Goal: Answer question/provide support: Share knowledge or assist other users

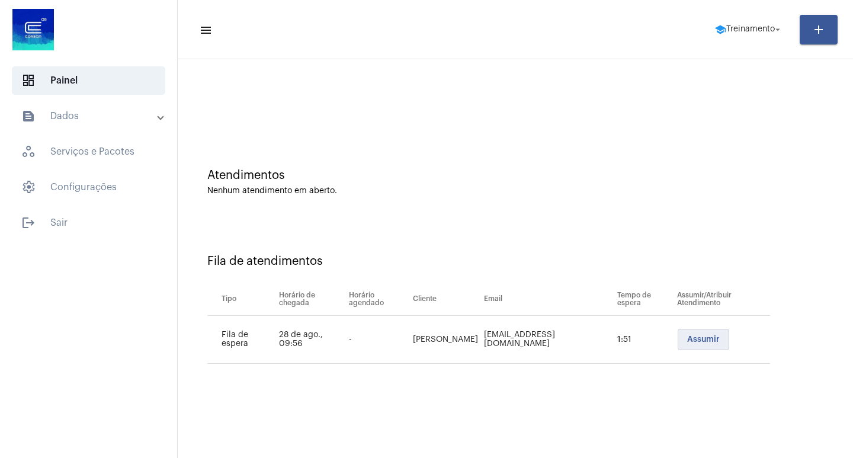
click at [702, 337] on span "Assumir" at bounding box center [704, 339] width 33 height 8
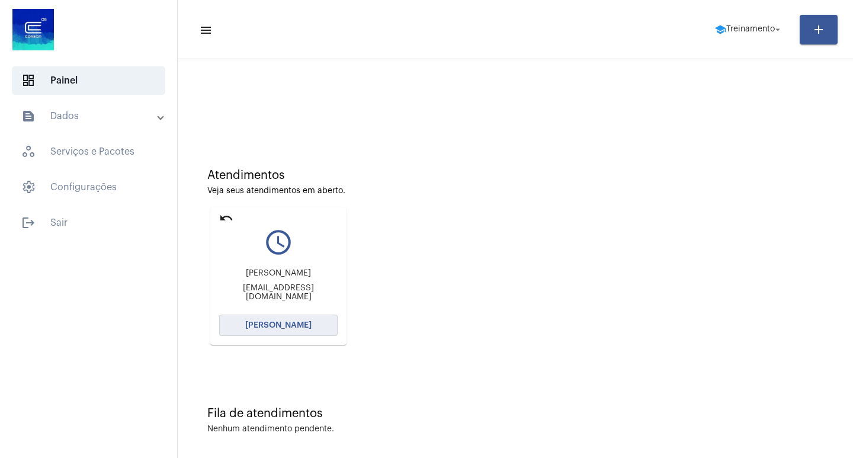
click at [263, 329] on span "[PERSON_NAME]" at bounding box center [278, 325] width 66 height 8
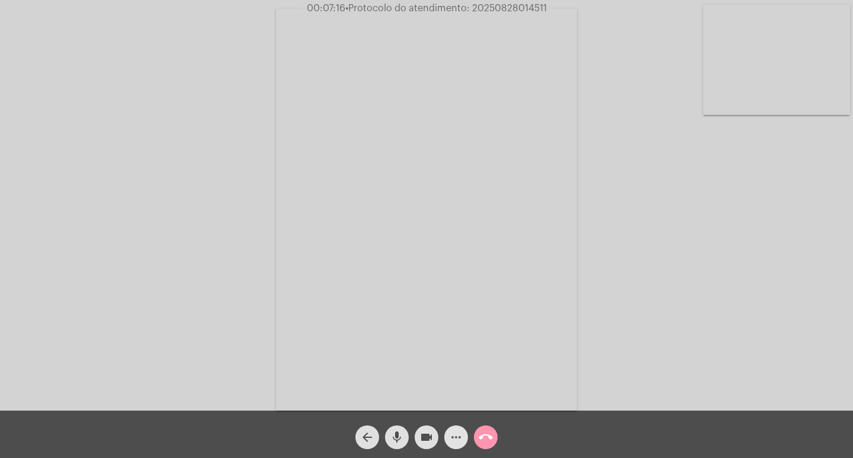
click at [456, 439] on mat-icon "more_horiz" at bounding box center [456, 437] width 14 height 14
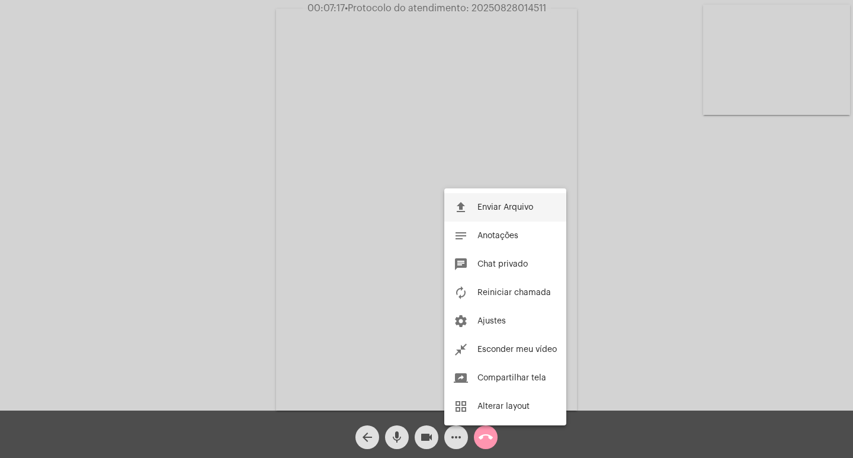
click at [509, 203] on span "Enviar Arquivo" at bounding box center [506, 207] width 56 height 8
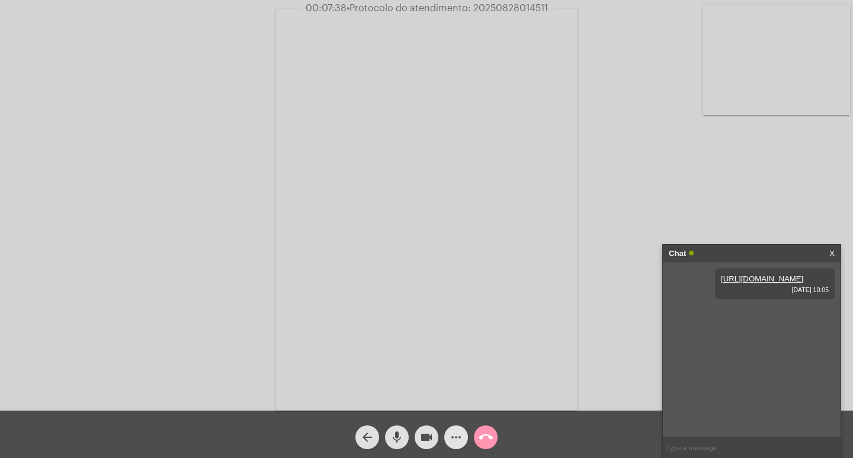
click at [456, 439] on mat-icon "more_horiz" at bounding box center [456, 437] width 14 height 14
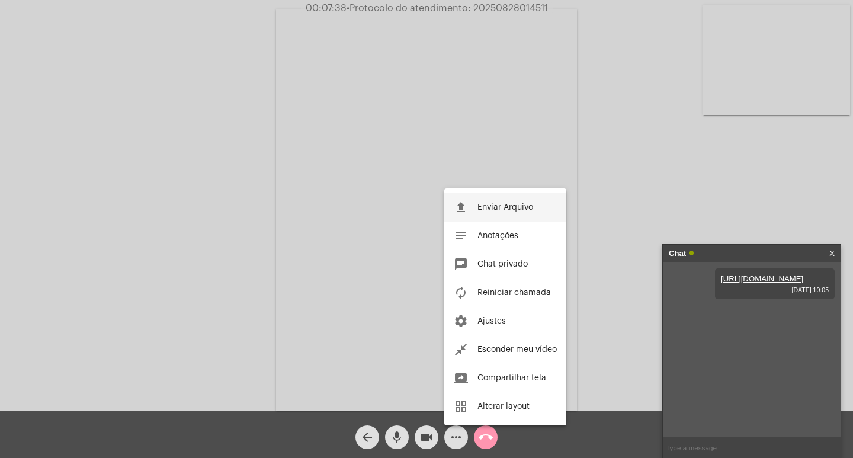
click at [493, 212] on button "file_upload Enviar Arquivo" at bounding box center [506, 207] width 122 height 28
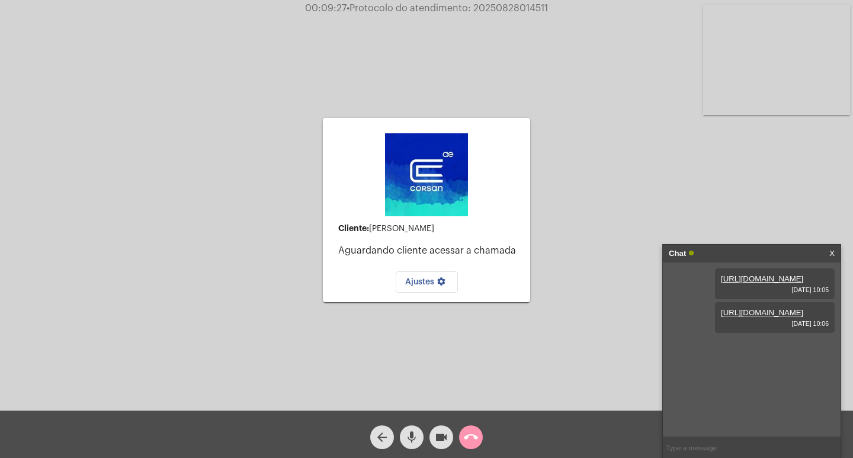
click at [476, 315] on div "Cliente: [PERSON_NAME] cliente acessar a chamada Ajustes settings" at bounding box center [426, 210] width 207 height 408
click at [469, 429] on span "call_end" at bounding box center [471, 438] width 14 height 24
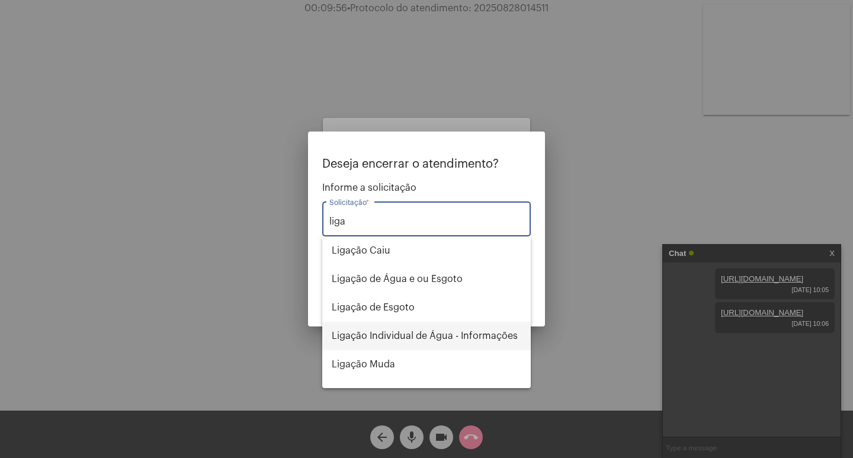
click at [429, 344] on span "Ligação Individual de Água - Informações" at bounding box center [427, 336] width 190 height 28
type input "Ligação Individual de Água - Informações"
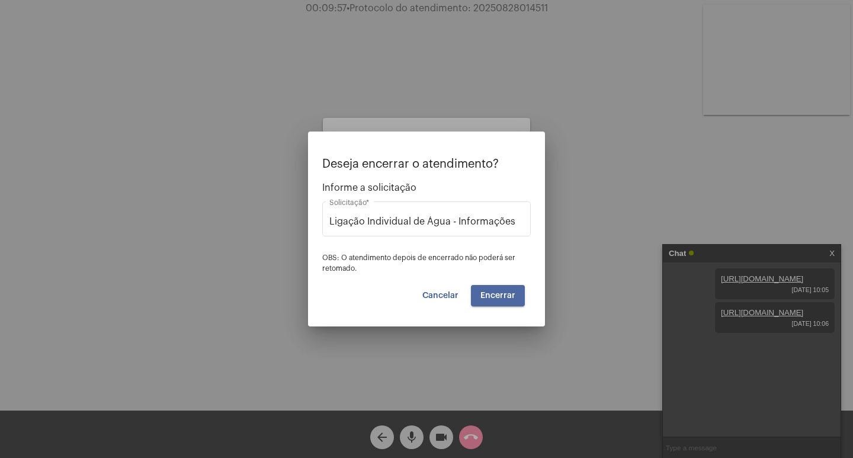
click at [513, 298] on span "Encerrar" at bounding box center [498, 296] width 35 height 8
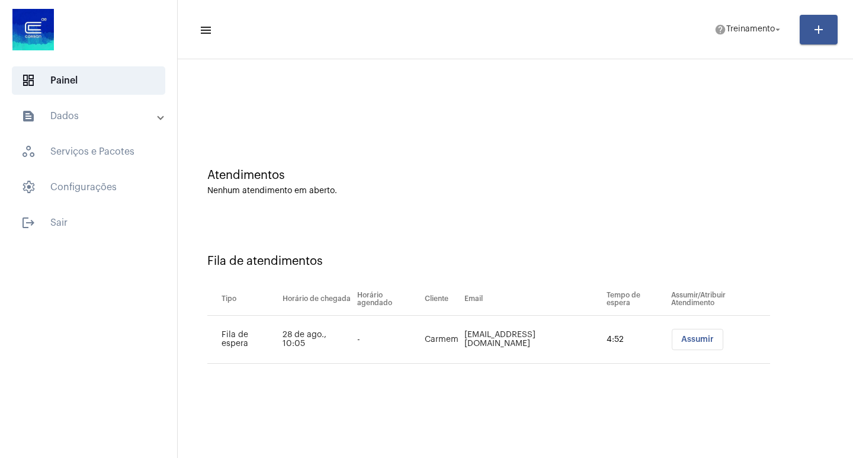
click at [683, 346] on button "Assumir" at bounding box center [698, 339] width 52 height 21
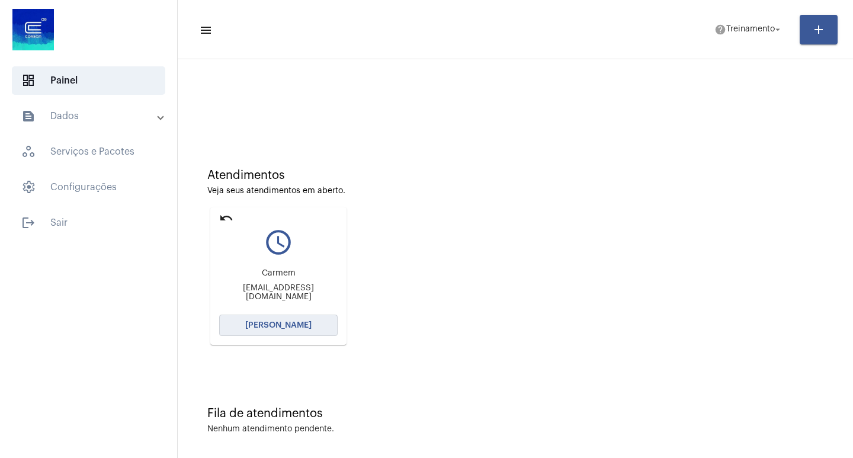
click at [267, 325] on span "[PERSON_NAME]" at bounding box center [278, 325] width 66 height 8
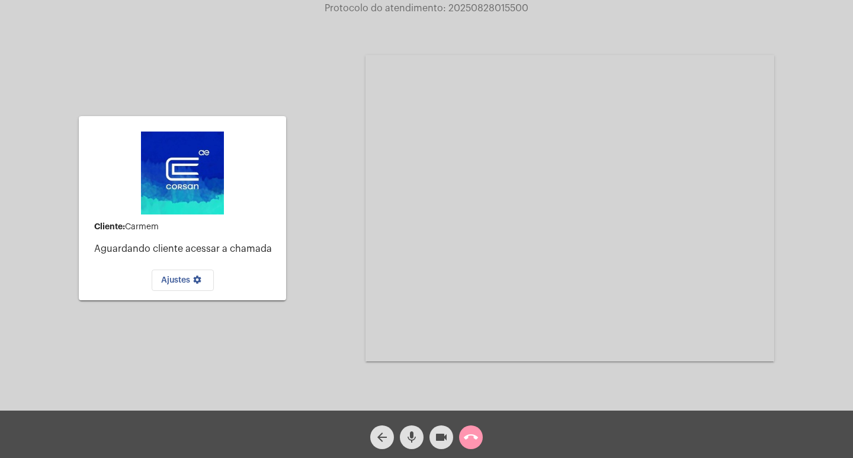
click at [475, 435] on mat-icon "call_end" at bounding box center [471, 437] width 14 height 14
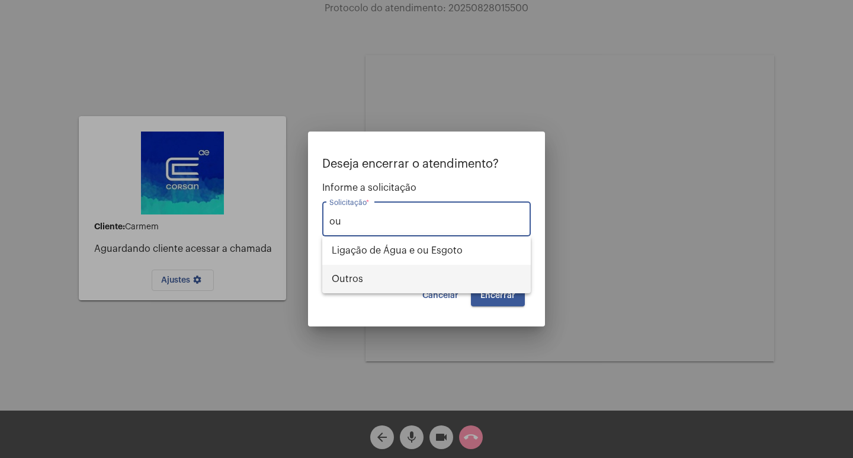
click at [384, 285] on span "Outros" at bounding box center [427, 279] width 190 height 28
type input "Outros"
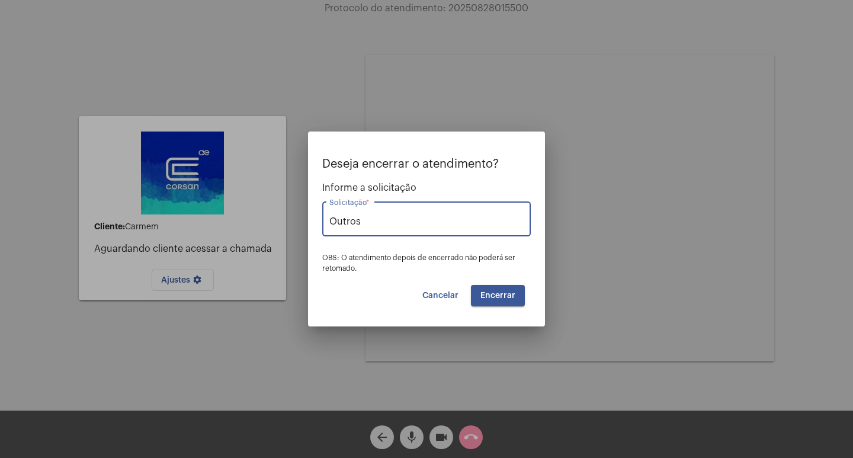
click at [507, 295] on span "Encerrar" at bounding box center [498, 296] width 35 height 8
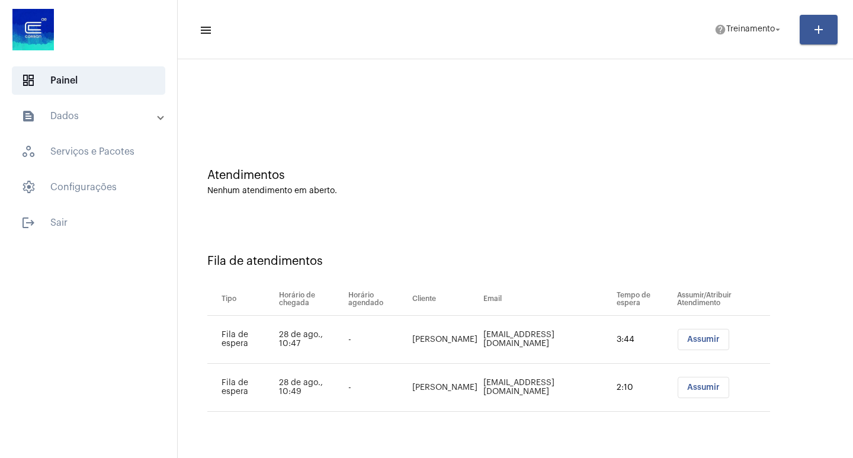
click at [717, 344] on button "Assumir" at bounding box center [704, 339] width 52 height 21
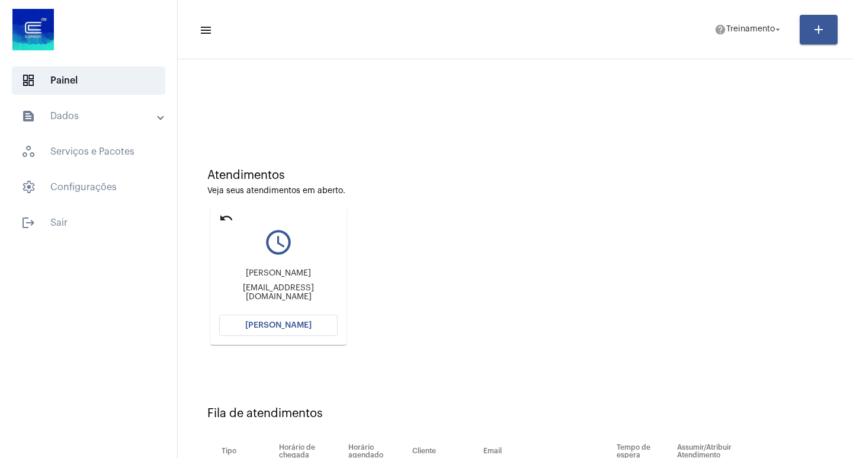
click at [301, 321] on button "[PERSON_NAME]" at bounding box center [278, 325] width 119 height 21
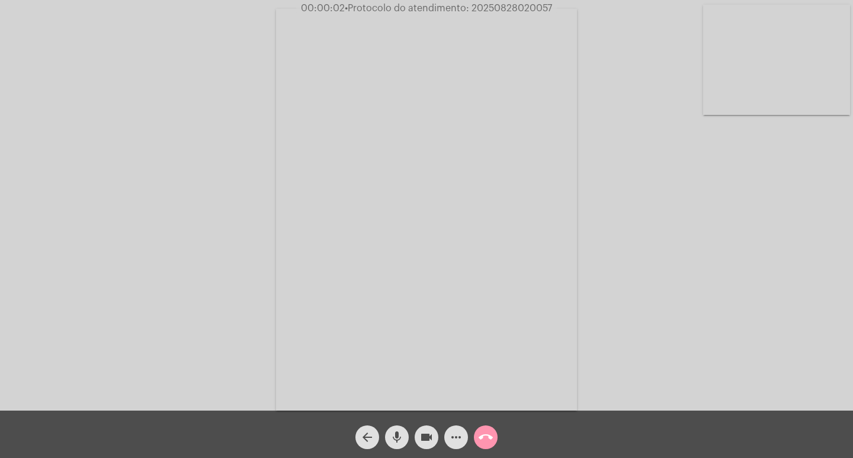
click at [794, 289] on div "Acessando Câmera e Microfone..." at bounding box center [426, 208] width 851 height 411
click at [500, 3] on span "00:04:05 • Protocolo do atendimento: 20250828020057" at bounding box center [427, 8] width 260 height 12
click at [485, 436] on mat-icon "call_end" at bounding box center [486, 437] width 14 height 14
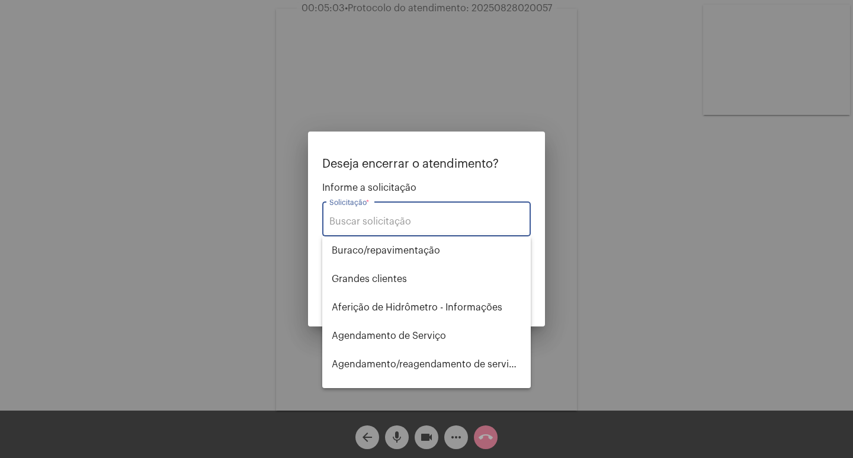
click at [389, 222] on input "Solicitação *" at bounding box center [427, 221] width 194 height 11
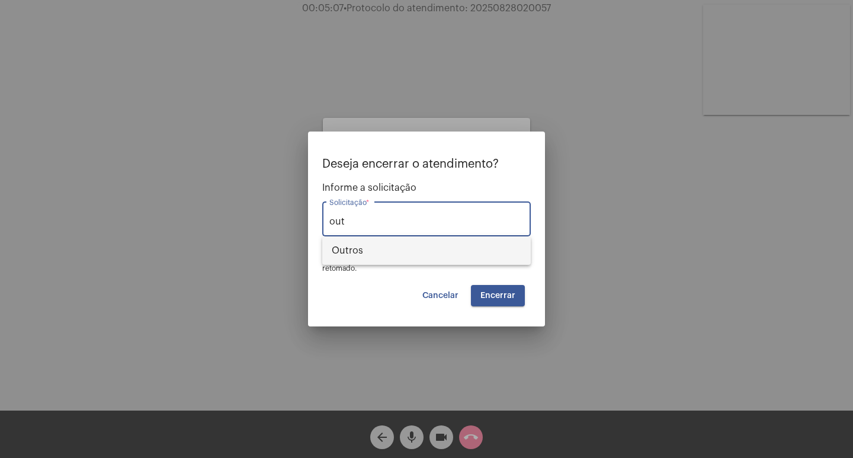
click at [382, 260] on span "Outros" at bounding box center [427, 250] width 190 height 28
type input "Outros"
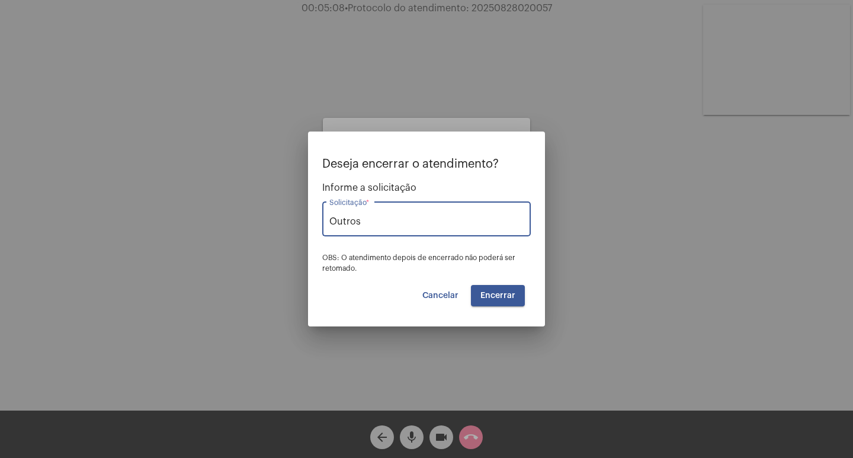
click at [505, 298] on span "Encerrar" at bounding box center [498, 296] width 35 height 8
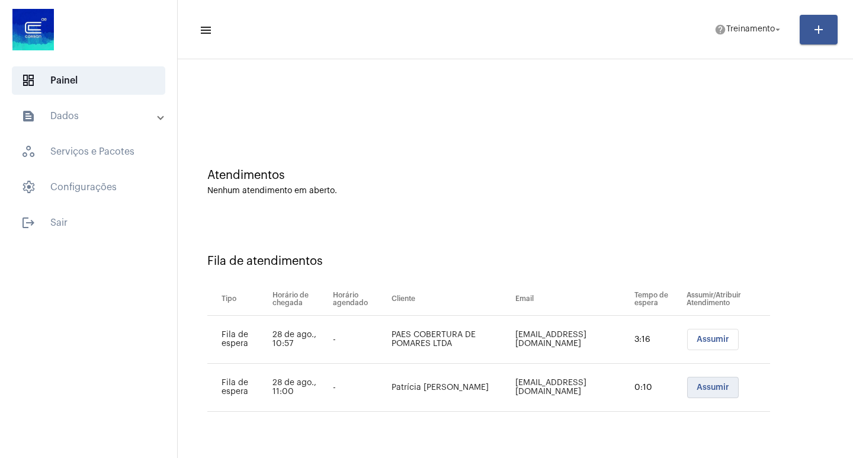
click at [715, 389] on span "Assumir" at bounding box center [713, 387] width 33 height 8
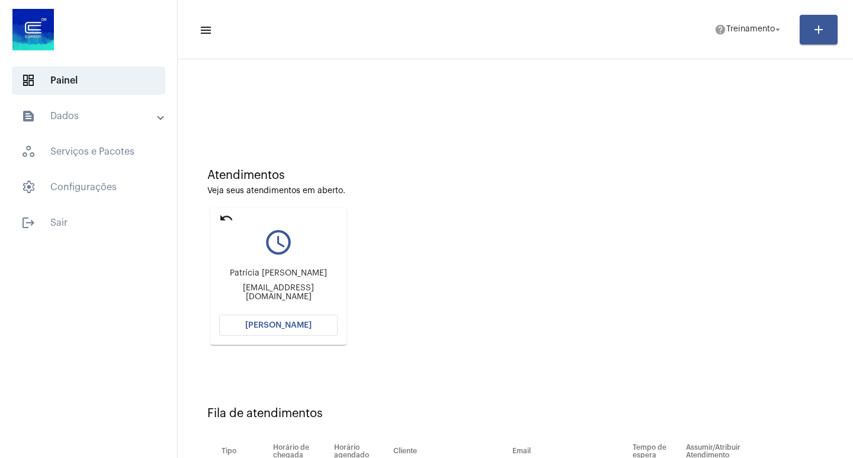
click at [301, 322] on span "[PERSON_NAME]" at bounding box center [278, 325] width 66 height 8
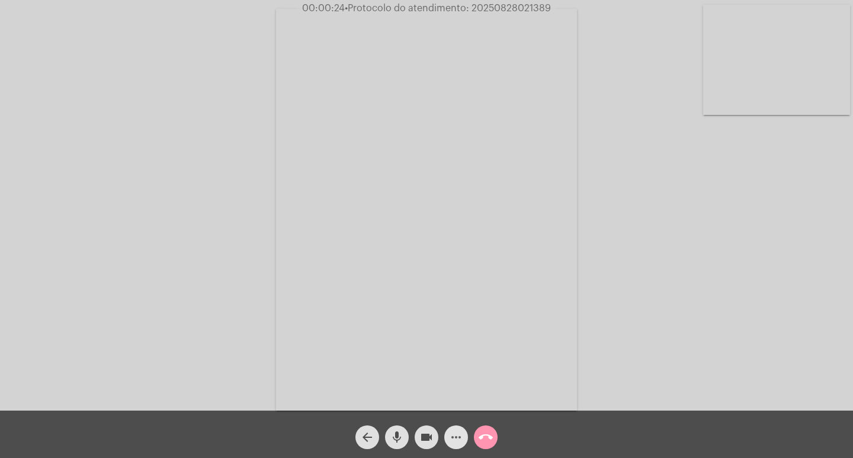
click at [452, 445] on span "more_horiz" at bounding box center [456, 438] width 14 height 24
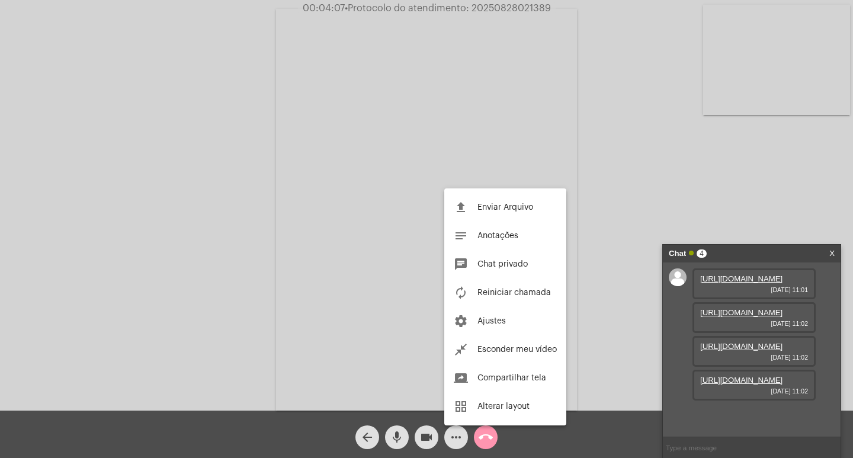
click at [600, 312] on div at bounding box center [426, 229] width 853 height 458
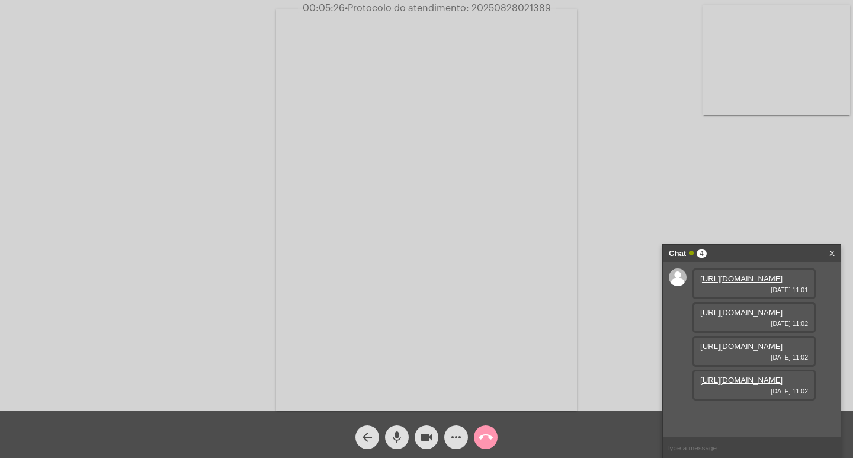
click at [484, 433] on mat-icon "call_end" at bounding box center [486, 437] width 14 height 14
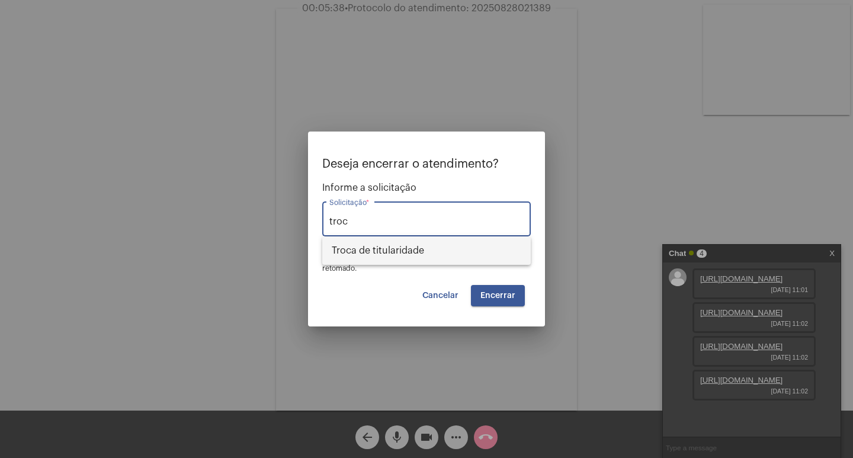
click at [415, 243] on span "Troca de titularidade" at bounding box center [427, 250] width 190 height 28
type input "Troca de titularidade"
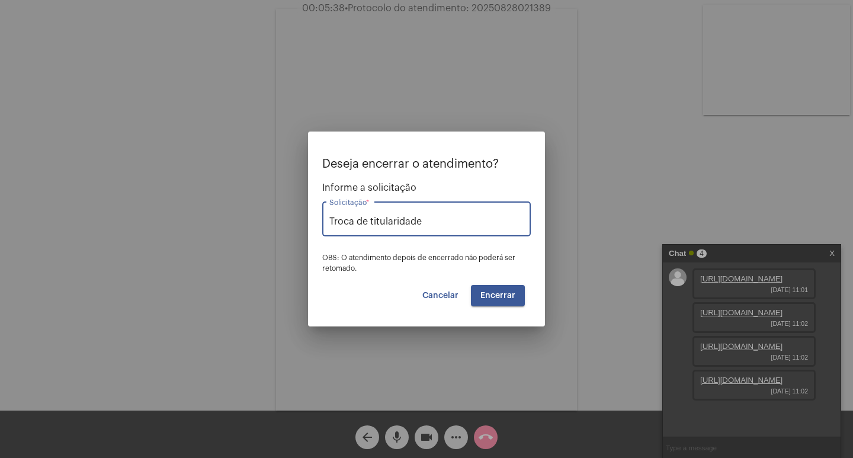
click at [485, 305] on button "Encerrar" at bounding box center [498, 295] width 54 height 21
click at [485, 292] on span "Encerrar" at bounding box center [498, 296] width 35 height 8
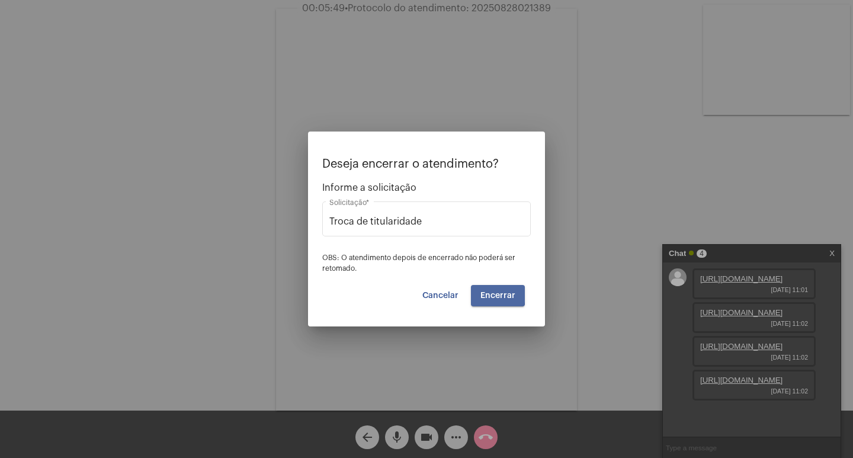
click at [485, 292] on span "Encerrar" at bounding box center [498, 296] width 35 height 8
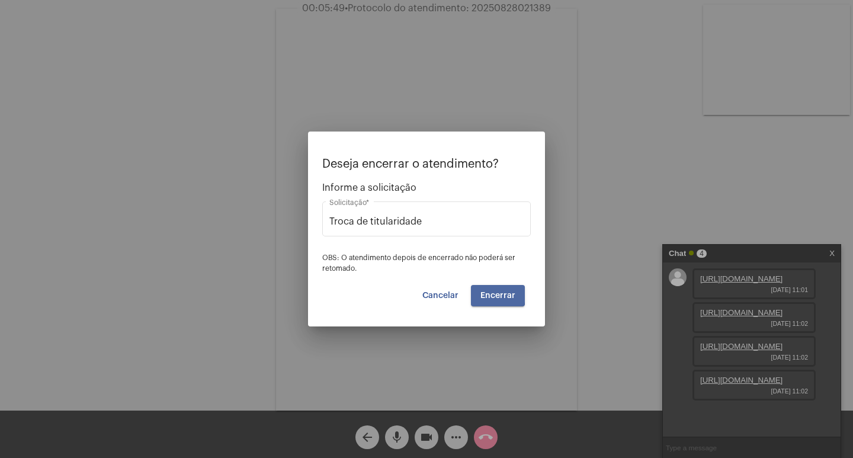
click at [485, 292] on span "Encerrar" at bounding box center [498, 296] width 35 height 8
drag, startPoint x: 485, startPoint y: 292, endPoint x: 478, endPoint y: 306, distance: 15.9
click at [478, 306] on mat-dialog-container "Deseja encerrar o atendimento? Informe a solicitação Troca de titularidade Soli…" at bounding box center [426, 229] width 237 height 195
click at [488, 304] on button "Encerrar" at bounding box center [498, 295] width 54 height 21
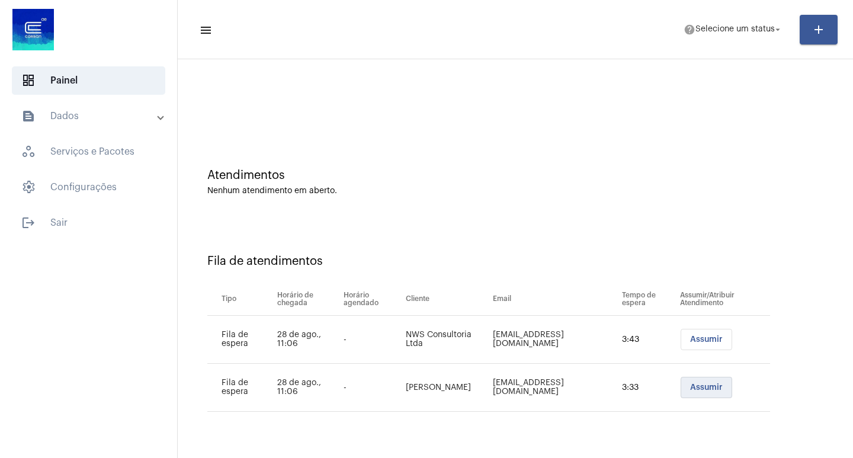
click at [707, 387] on span "Assumir" at bounding box center [707, 387] width 33 height 8
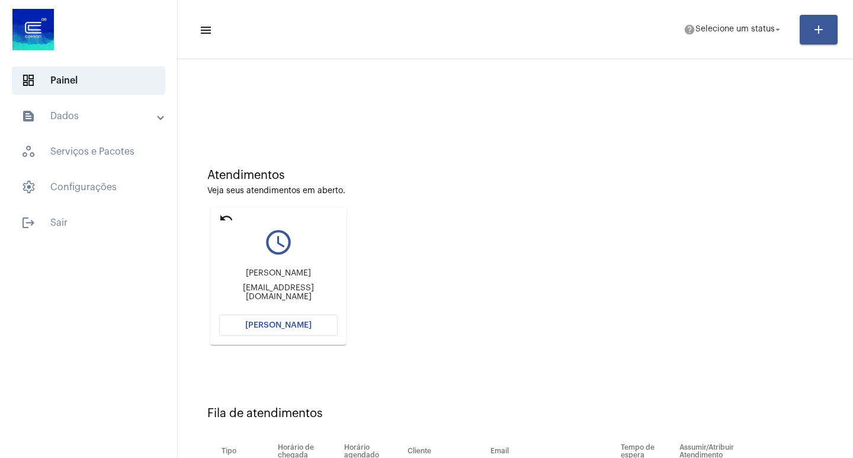
click at [286, 338] on mat-card "undo query_builder [PERSON_NAME] [EMAIL_ADDRESS][DOMAIN_NAME] [PERSON_NAME]" at bounding box center [278, 276] width 136 height 138
click at [323, 337] on mat-card "undo query_builder [PERSON_NAME] [EMAIL_ADDRESS][DOMAIN_NAME] [PERSON_NAME]" at bounding box center [278, 276] width 136 height 138
click at [268, 325] on span "[PERSON_NAME]" at bounding box center [278, 325] width 66 height 8
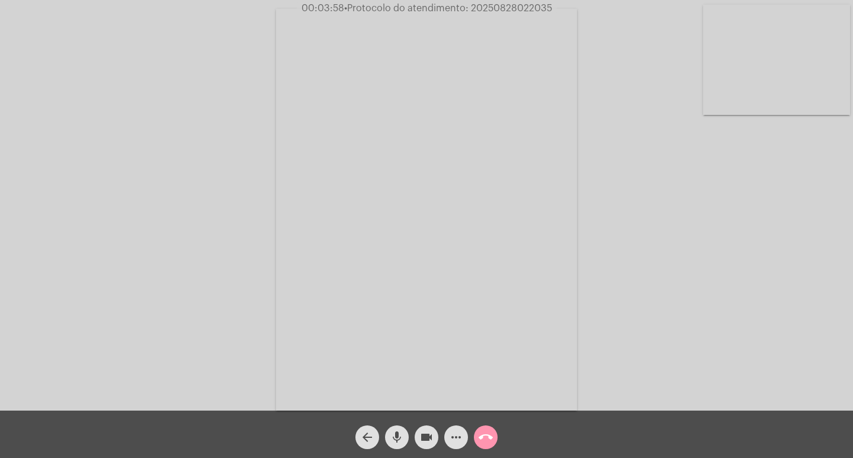
click at [483, 12] on span "• Protocolo do atendimento: 20250828022035" at bounding box center [448, 8] width 208 height 9
click at [474, 440] on button "call_end" at bounding box center [486, 438] width 24 height 24
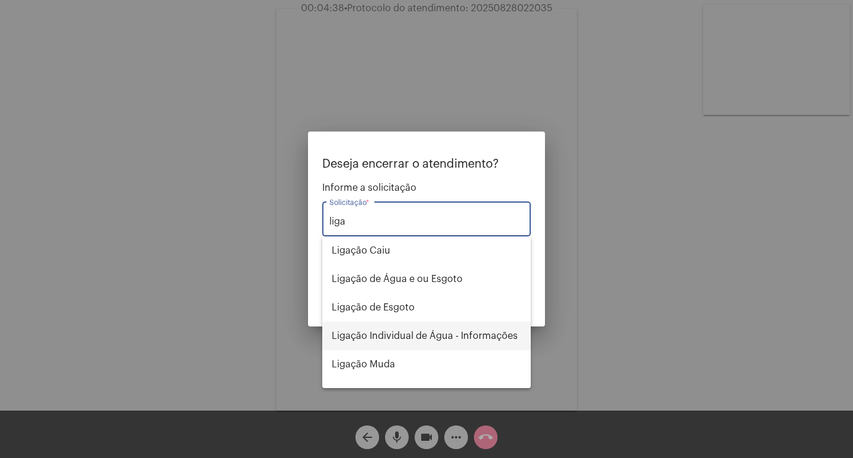
click at [473, 338] on span "Ligação Individual de Água - Informações" at bounding box center [427, 336] width 190 height 28
type input "Ligação Individual de Água - Informações"
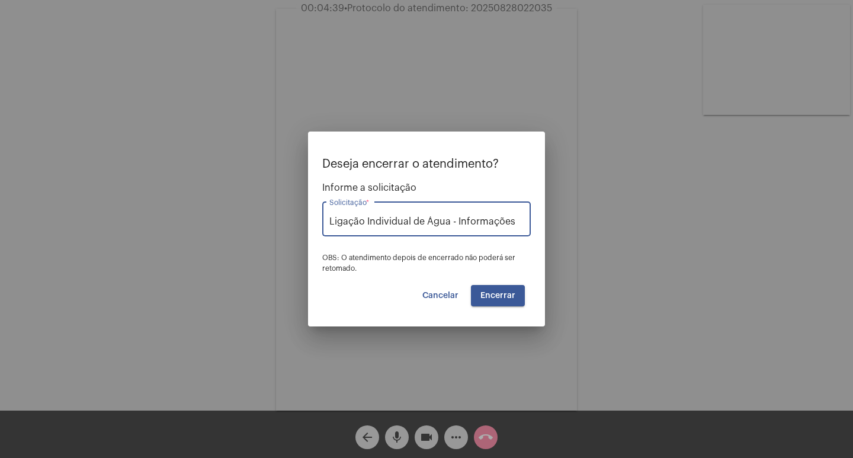
click at [484, 292] on span "Encerrar" at bounding box center [498, 296] width 35 height 8
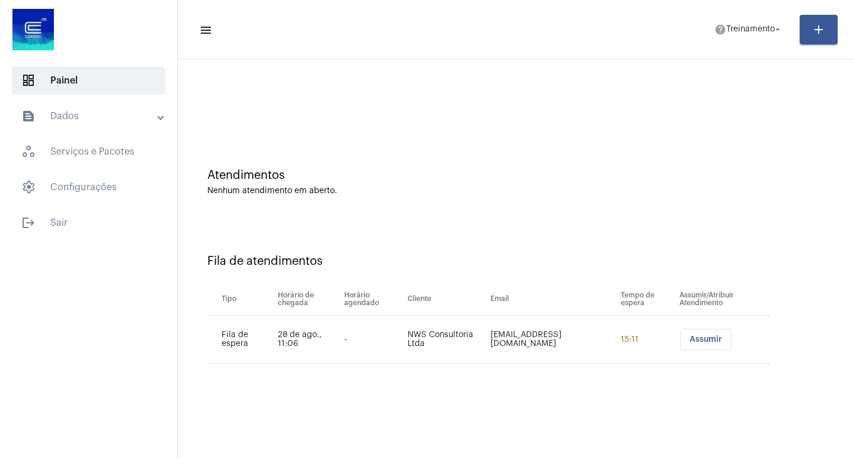
click at [724, 340] on button "Assumir" at bounding box center [706, 339] width 52 height 21
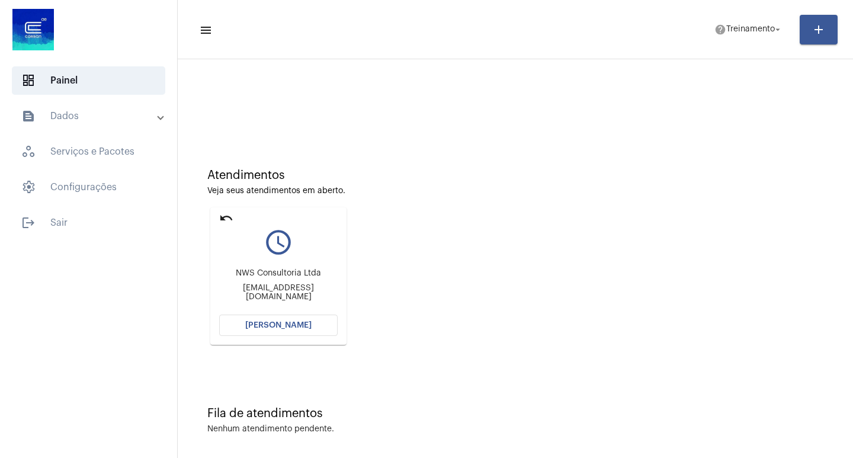
click at [280, 319] on button "[PERSON_NAME]" at bounding box center [278, 325] width 119 height 21
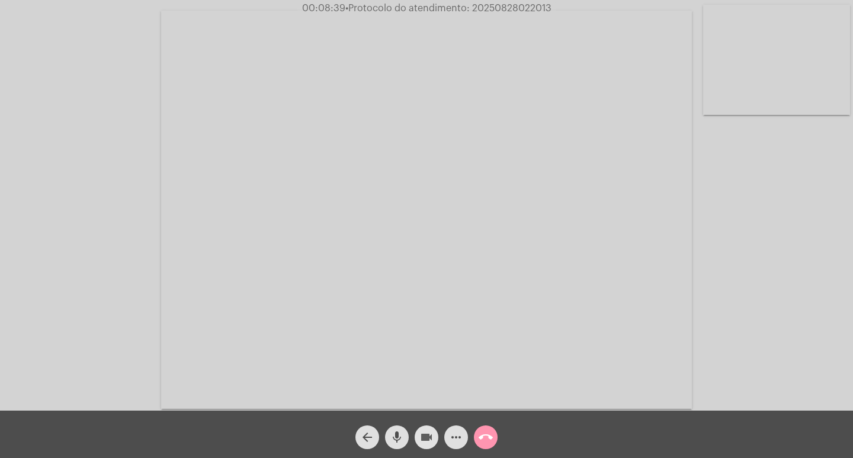
click at [425, 440] on mat-icon "videocam" at bounding box center [427, 437] width 14 height 14
click at [394, 443] on mat-icon "mic" at bounding box center [397, 437] width 14 height 14
click at [395, 433] on mat-icon "mic_off" at bounding box center [397, 437] width 14 height 14
click at [391, 436] on mat-icon "mic" at bounding box center [397, 437] width 14 height 14
click at [403, 437] on mat-icon "mic_off" at bounding box center [397, 437] width 14 height 14
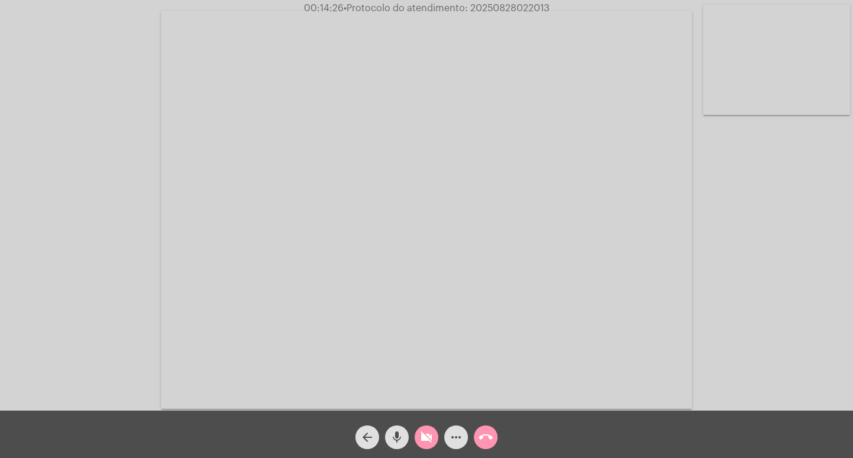
click at [421, 442] on mat-icon "videocam_off" at bounding box center [427, 437] width 14 height 14
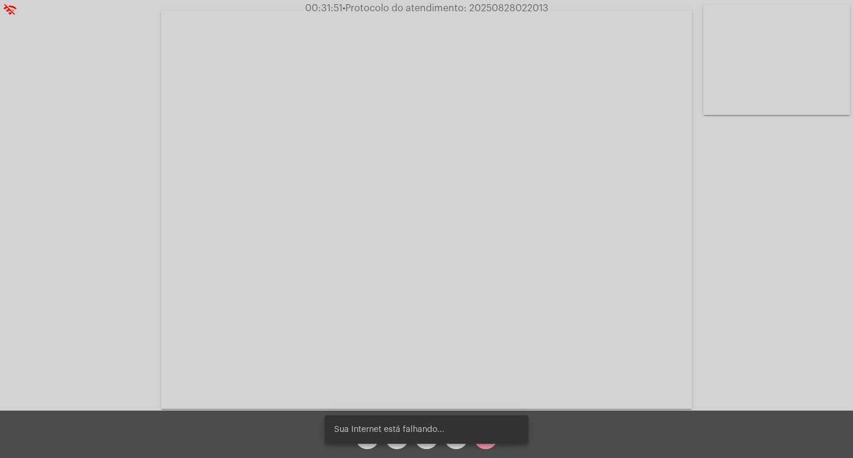
click at [518, 5] on span "• Protocolo do atendimento: 20250828022013" at bounding box center [446, 8] width 206 height 9
copy span "20250828022013"
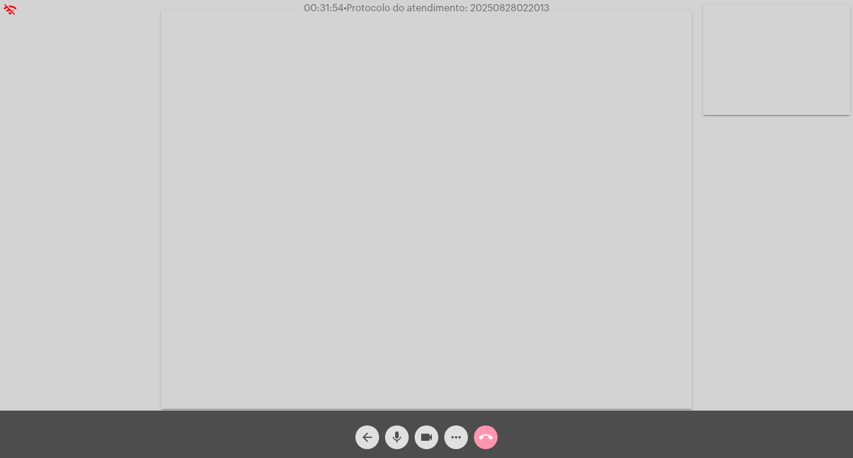
click at [495, 444] on button "call_end" at bounding box center [486, 438] width 24 height 24
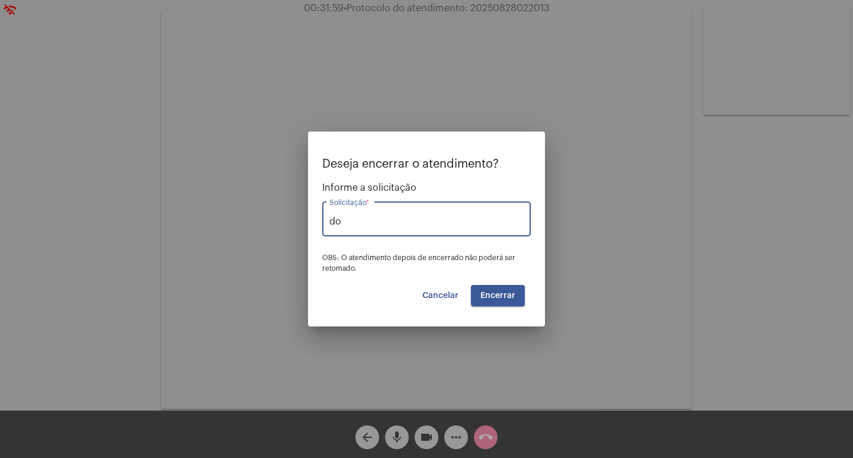
type input "d"
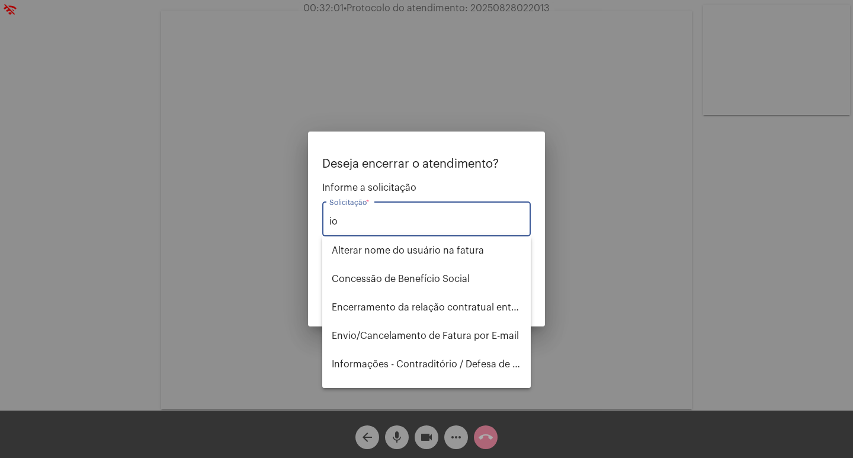
type input "i"
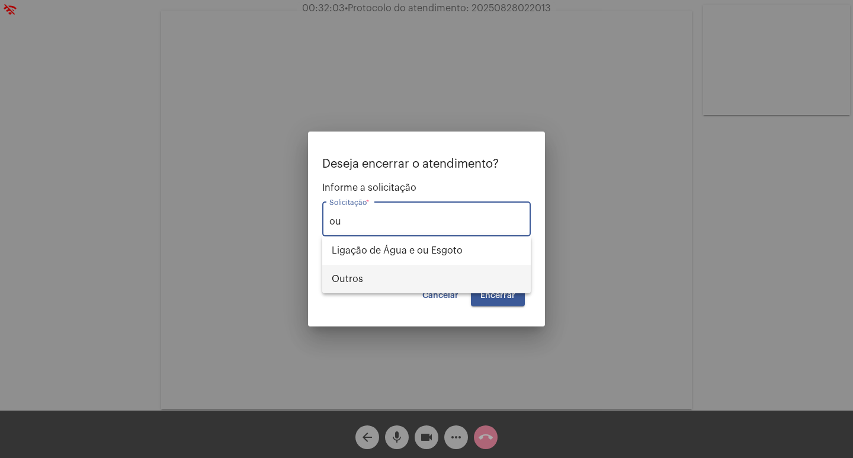
click at [386, 283] on span "Outros" at bounding box center [427, 279] width 190 height 28
type input "Outros"
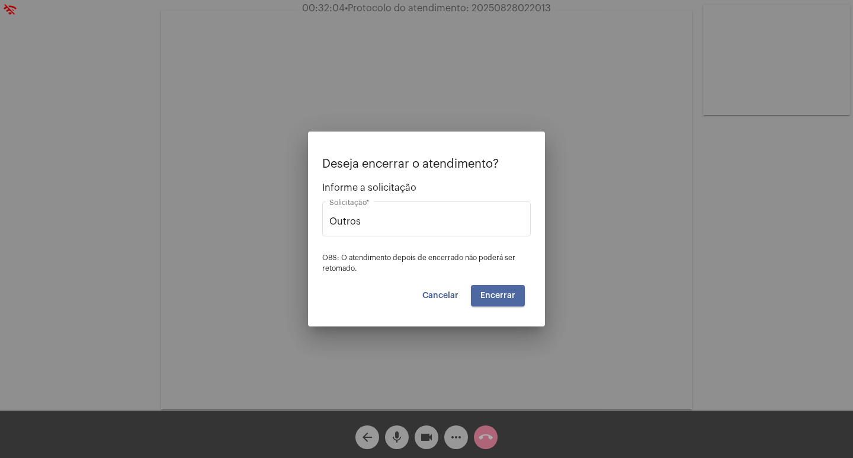
click at [497, 295] on span "Encerrar" at bounding box center [498, 296] width 35 height 8
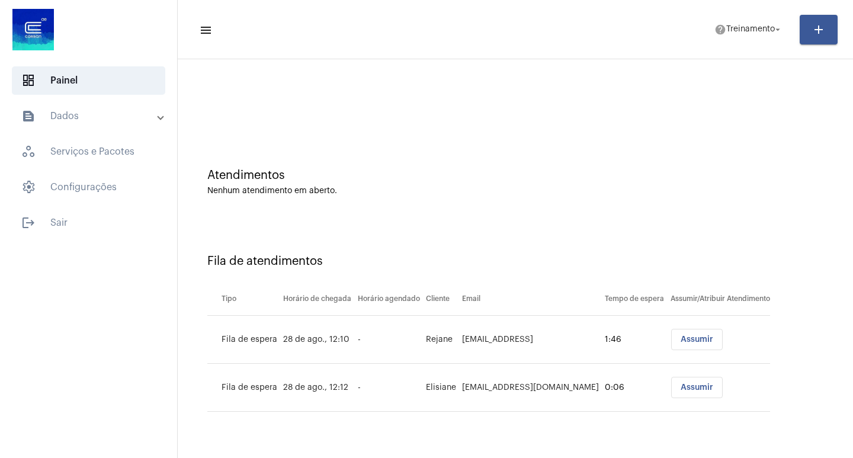
click at [684, 342] on span "Assumir" at bounding box center [697, 339] width 33 height 8
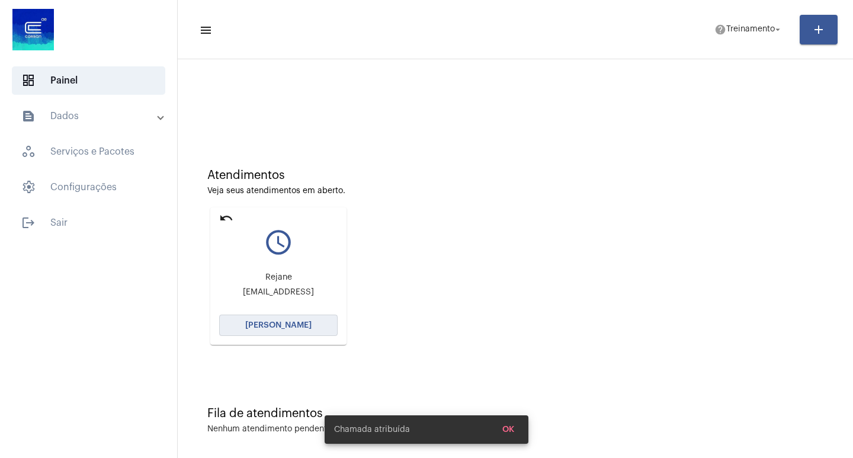
click at [263, 317] on button "[PERSON_NAME]" at bounding box center [278, 325] width 119 height 21
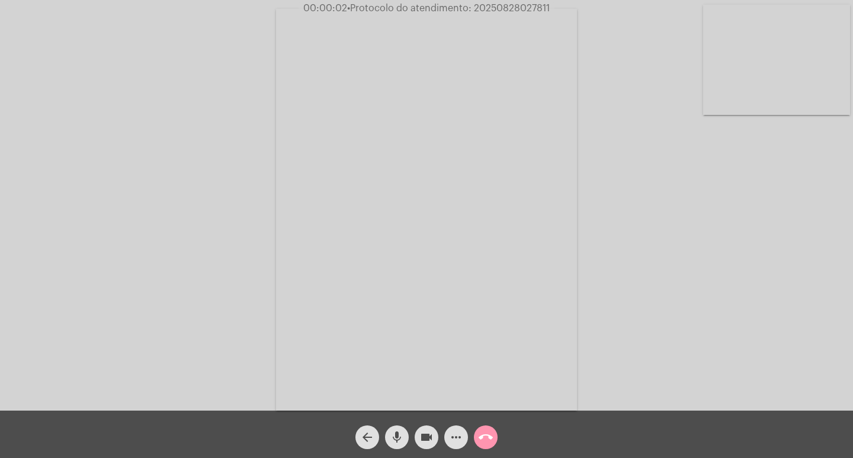
click at [426, 439] on mat-icon "videocam" at bounding box center [427, 437] width 14 height 14
click at [429, 435] on mat-icon "videocam_off" at bounding box center [427, 437] width 14 height 14
click at [753, 331] on div "Acessando Câmera e Microfone..." at bounding box center [426, 208] width 851 height 411
click at [493, 437] on mat-icon "call_end" at bounding box center [486, 437] width 14 height 14
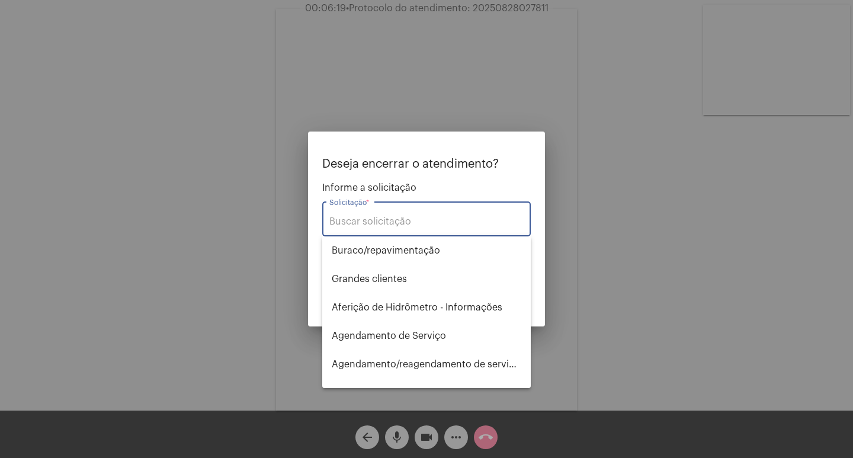
click at [388, 216] on input "Solicitação *" at bounding box center [427, 221] width 194 height 11
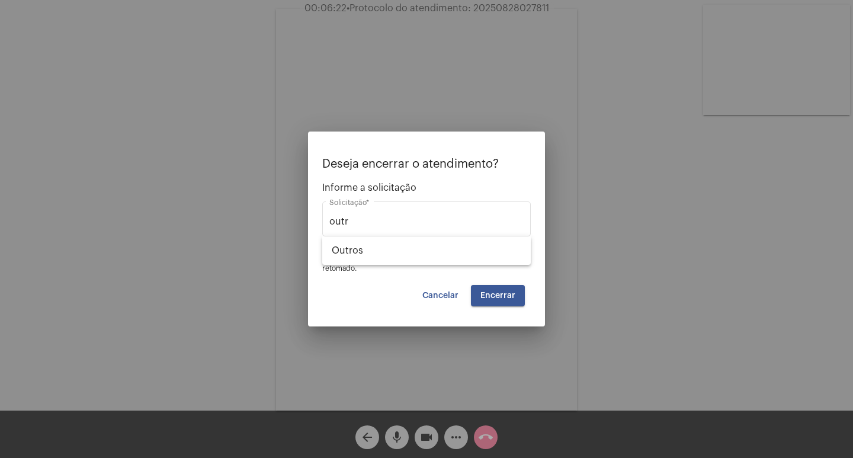
click at [364, 273] on div "Deseja encerrar o atendimento? Informe a solicitação outr Solicitação * OBS: O …" at bounding box center [426, 232] width 209 height 149
click at [360, 250] on mat-form-field "outr Solicitação *" at bounding box center [426, 225] width 209 height 53
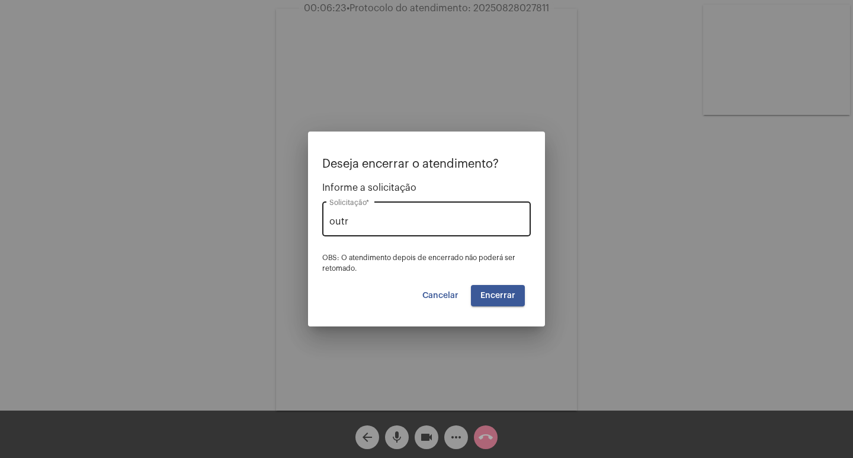
click at [370, 228] on div "outr Solicitação *" at bounding box center [427, 217] width 194 height 37
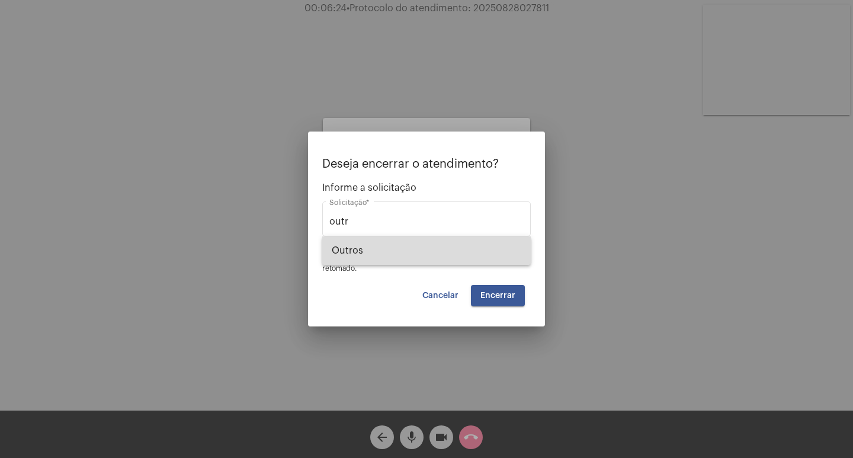
click at [357, 255] on span "Outros" at bounding box center [427, 250] width 190 height 28
type input "Outros"
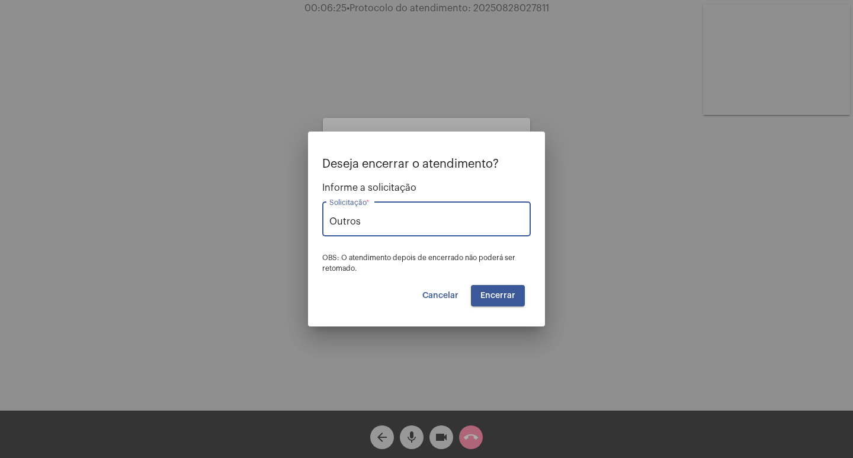
click at [498, 292] on span "Encerrar" at bounding box center [498, 296] width 35 height 8
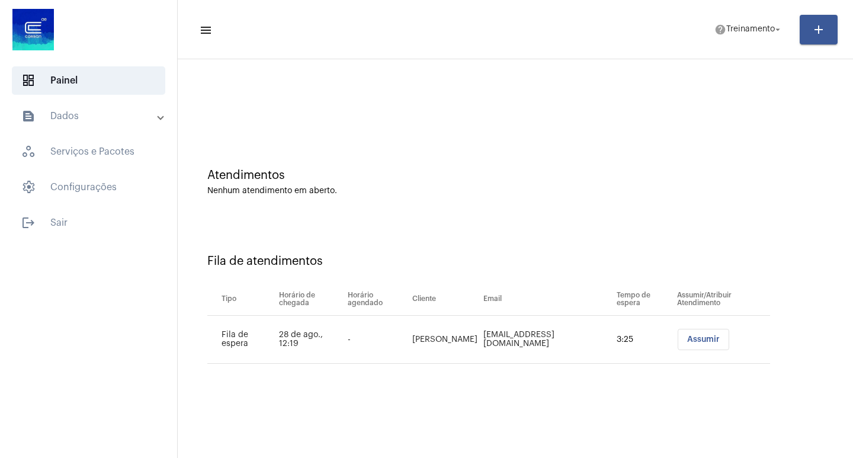
click at [724, 328] on td "Assumir" at bounding box center [723, 340] width 96 height 48
click at [700, 350] on button "Assumir" at bounding box center [704, 339] width 52 height 21
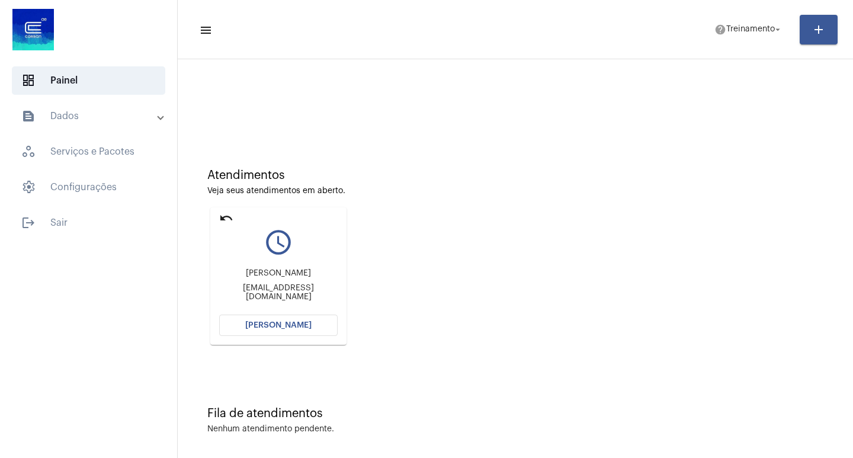
click at [226, 220] on mat-icon "undo" at bounding box center [226, 218] width 14 height 14
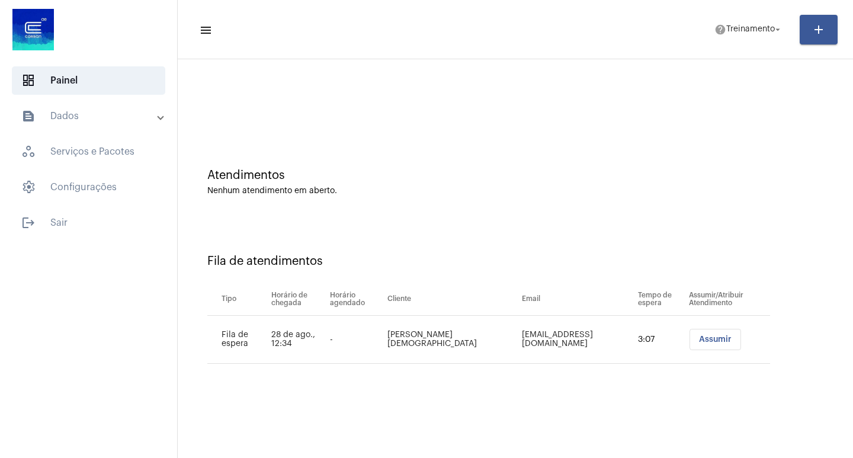
click at [707, 340] on span "Assumir" at bounding box center [715, 339] width 33 height 8
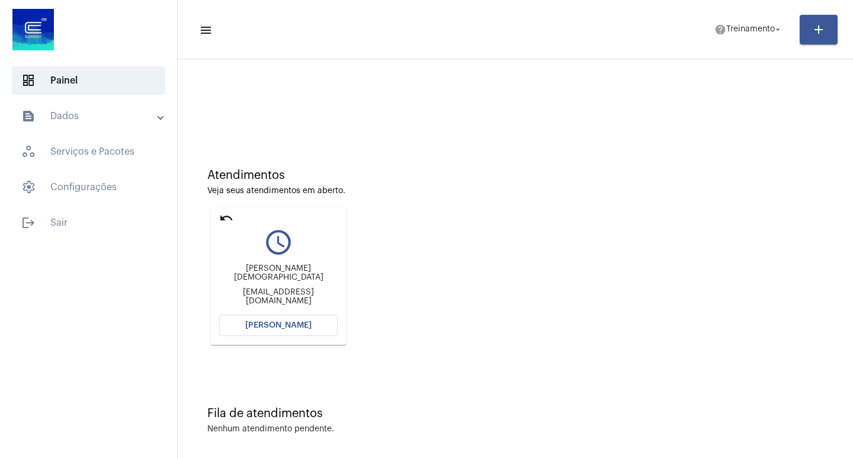
click at [320, 322] on button "[PERSON_NAME]" at bounding box center [278, 325] width 119 height 21
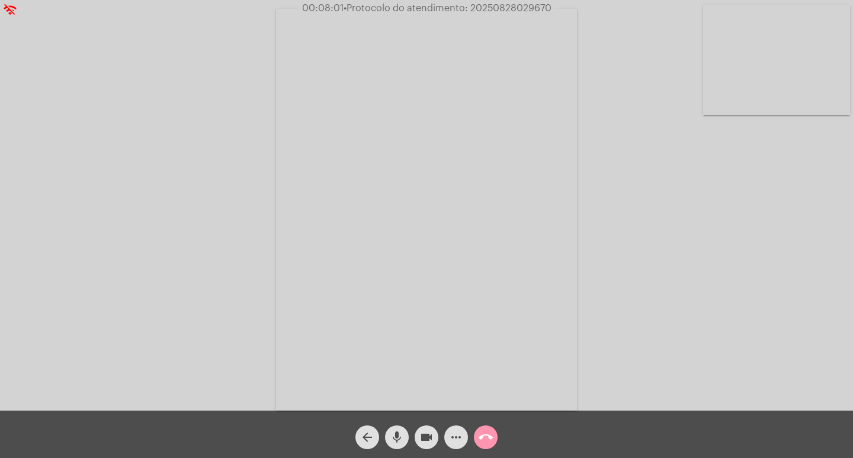
click at [540, 1] on div "Acessando Câmera e Microfone..." at bounding box center [426, 205] width 853 height 411
click at [532, 11] on span "• Protocolo do atendimento: 20250828029670" at bounding box center [448, 8] width 208 height 9
click at [532, 11] on span "• Protocolo do atendimento: 20250828029670" at bounding box center [449, 8] width 208 height 9
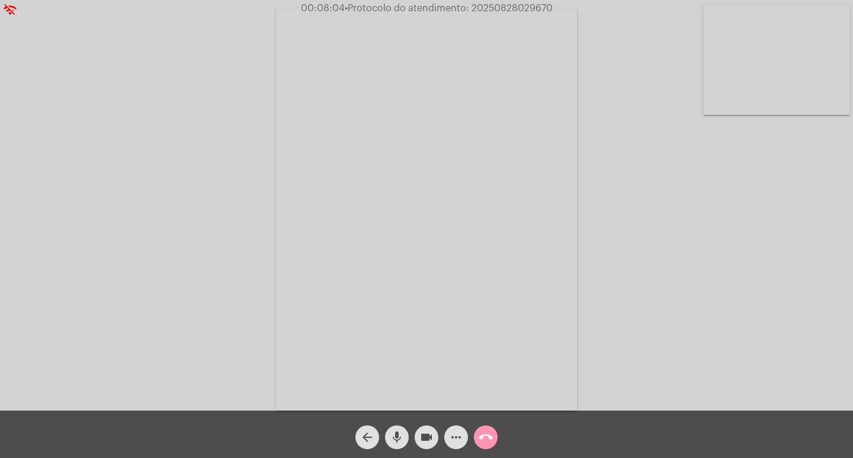
copy span "20250828029670"
click at [494, 431] on button "call_end" at bounding box center [486, 438] width 24 height 24
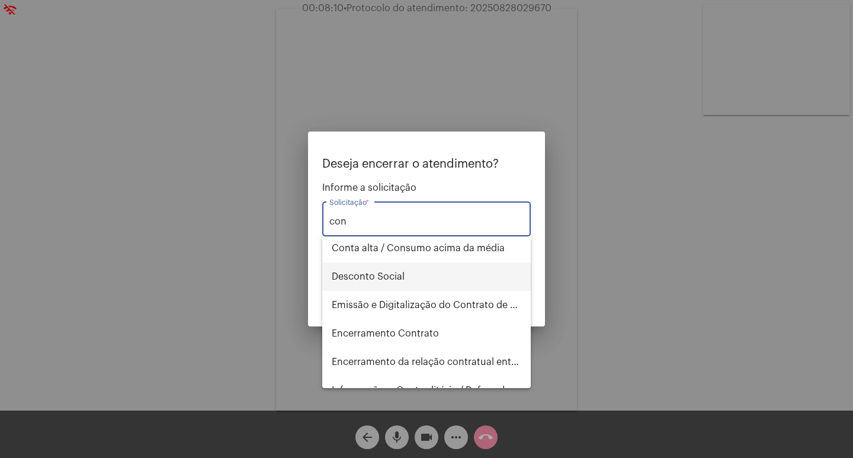
scroll to position [133, 0]
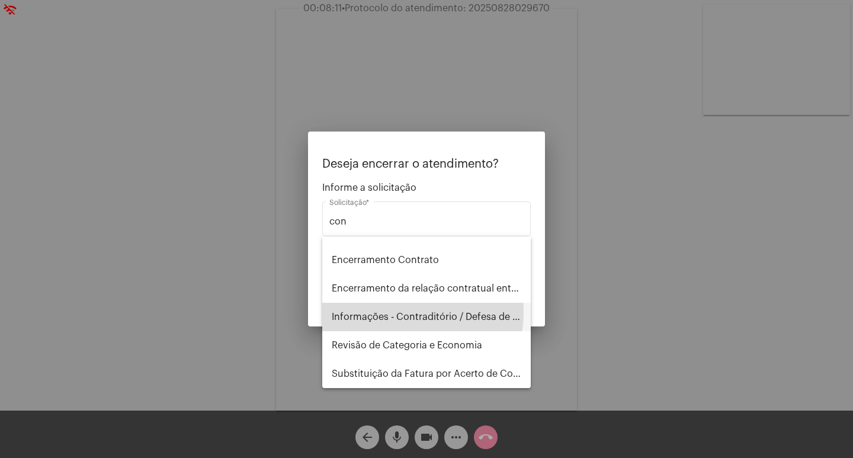
click at [410, 312] on span "Informações - Contraditório / Defesa de infração" at bounding box center [427, 317] width 190 height 28
type input "Informações - Contraditório / Defesa de infração"
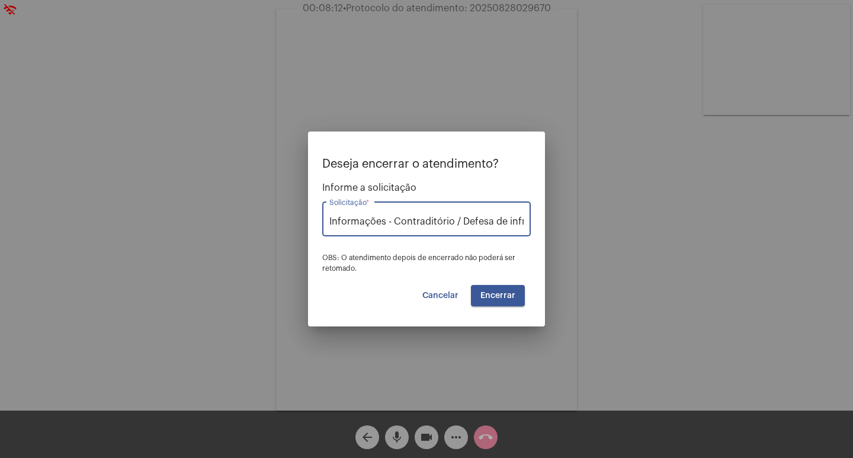
scroll to position [0, 20]
click at [499, 285] on button "Encerrar" at bounding box center [498, 295] width 54 height 21
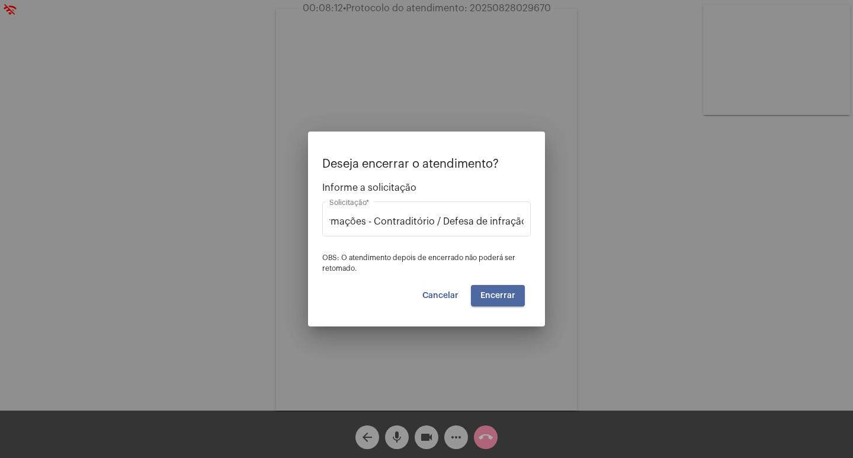
scroll to position [0, 0]
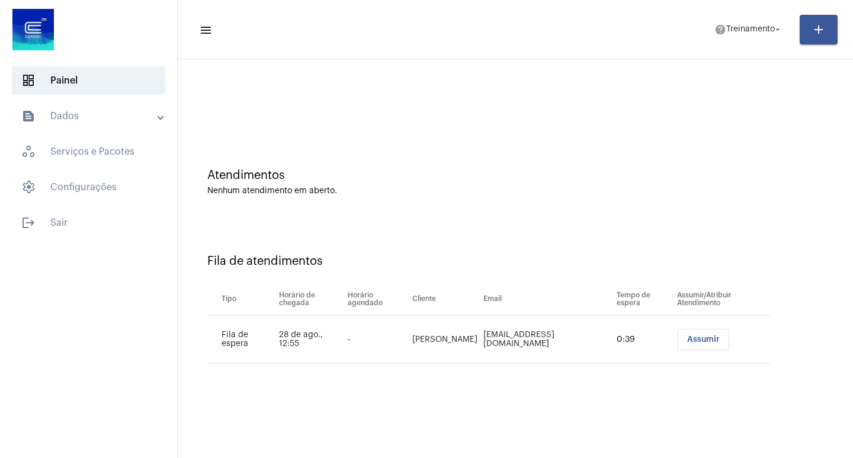
click at [717, 333] on button "Assumir" at bounding box center [704, 339] width 52 height 21
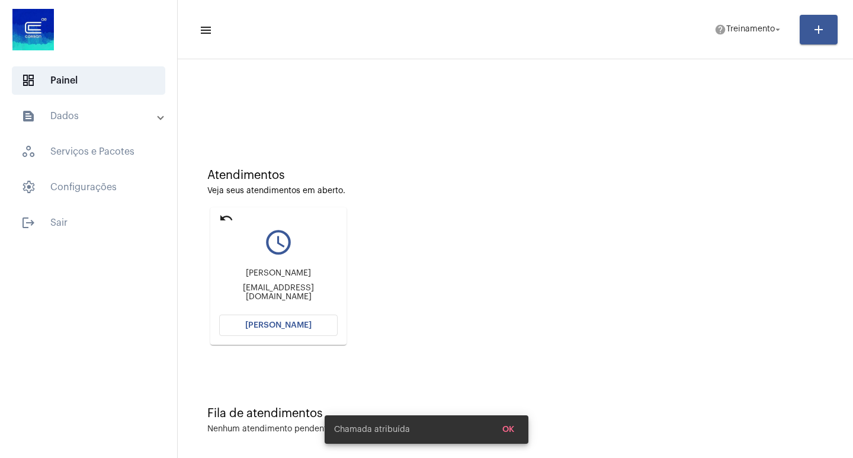
click at [274, 321] on span "[PERSON_NAME]" at bounding box center [278, 325] width 66 height 8
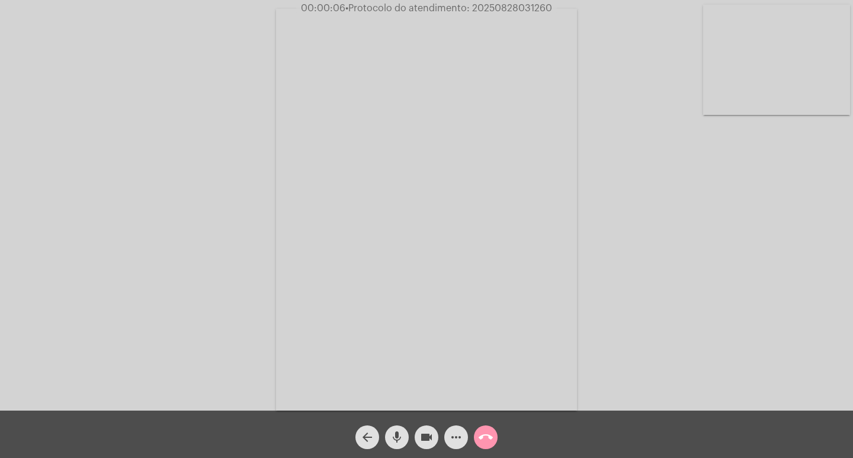
click at [421, 433] on mat-icon "videocam" at bounding box center [427, 437] width 14 height 14
click at [417, 440] on button "videocam_off" at bounding box center [427, 438] width 24 height 24
drag, startPoint x: 474, startPoint y: 11, endPoint x: 569, endPoint y: 3, distance: 95.8
click at [569, 3] on div "00:02:28 • Protocolo do atendimento: 20250828031260" at bounding box center [426, 8] width 853 height 11
click at [486, 430] on mat-icon "call_end" at bounding box center [486, 437] width 14 height 14
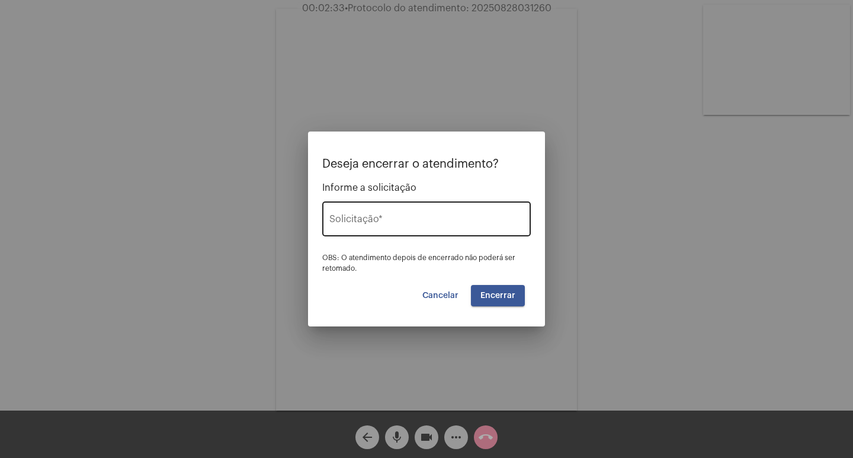
click at [416, 223] on input "Solicitação *" at bounding box center [427, 221] width 194 height 11
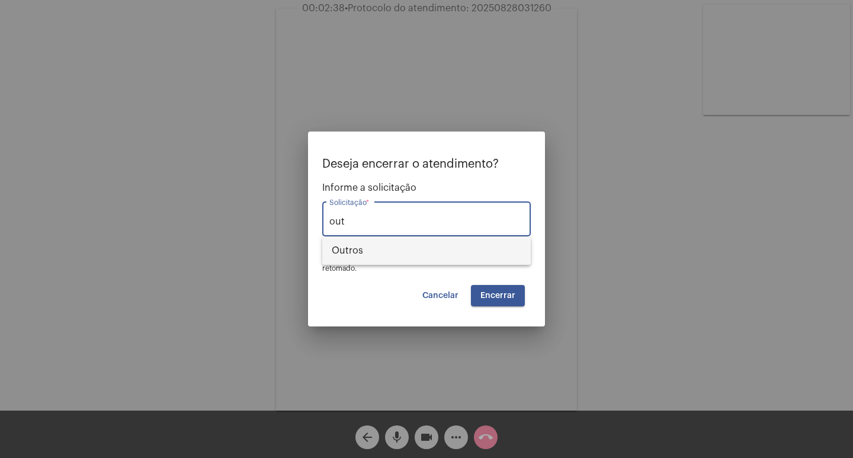
click at [420, 252] on span "Outros" at bounding box center [427, 250] width 190 height 28
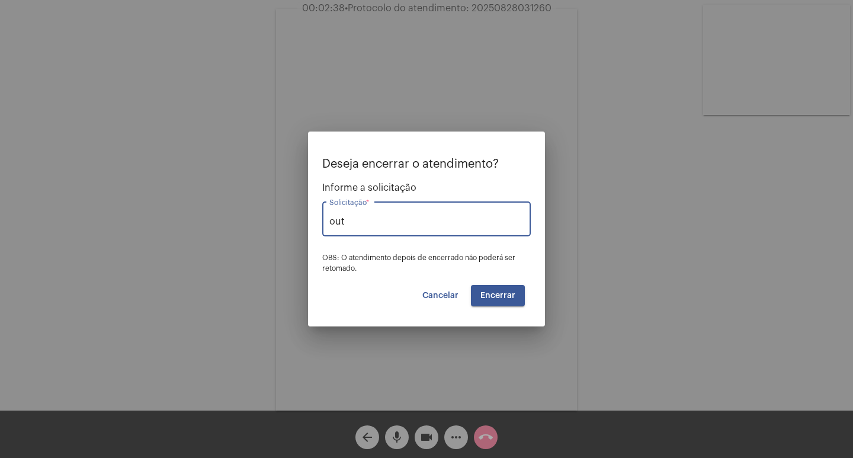
type input "Outros"
click at [501, 290] on button "Encerrar" at bounding box center [498, 295] width 54 height 21
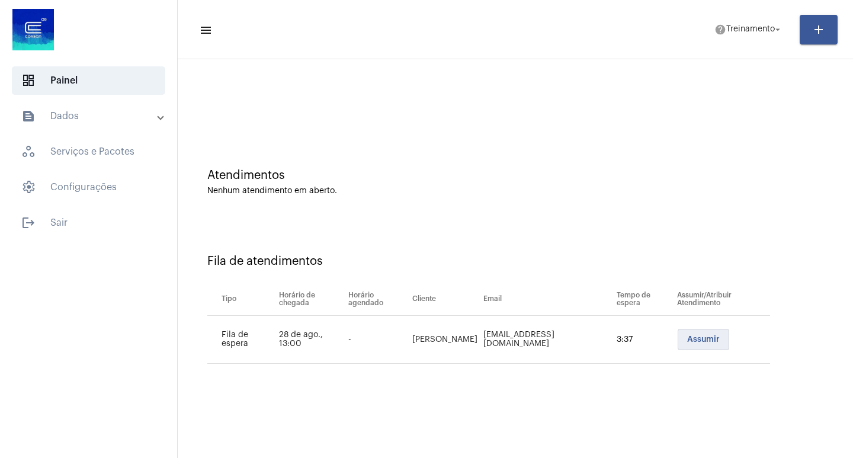
click at [688, 343] on span "Assumir" at bounding box center [704, 339] width 33 height 8
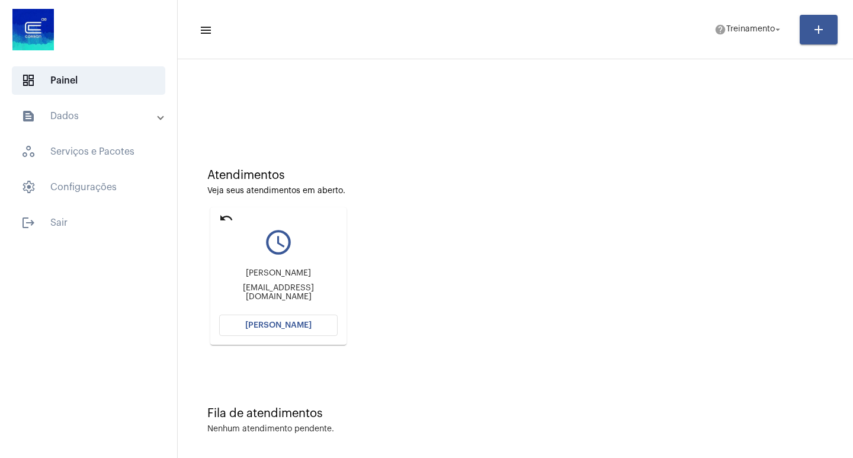
click at [289, 325] on span "[PERSON_NAME]" at bounding box center [278, 325] width 66 height 8
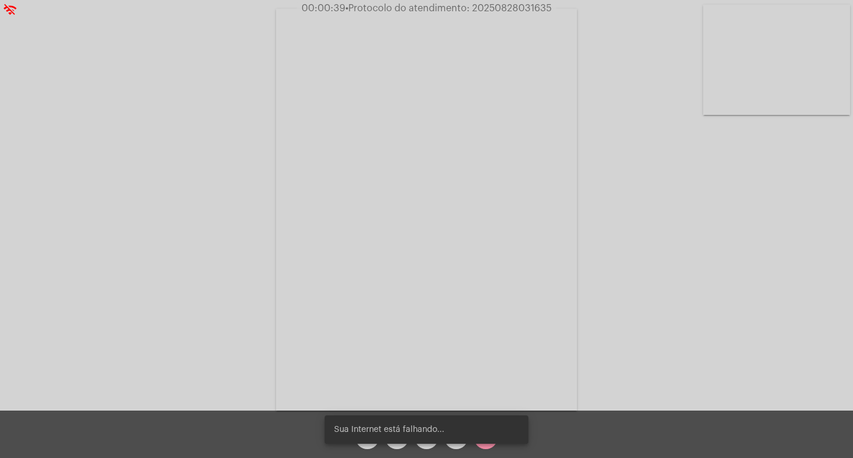
click at [486, 442] on snack-bar-container "Sua Internet está falhando..." at bounding box center [427, 429] width 204 height 28
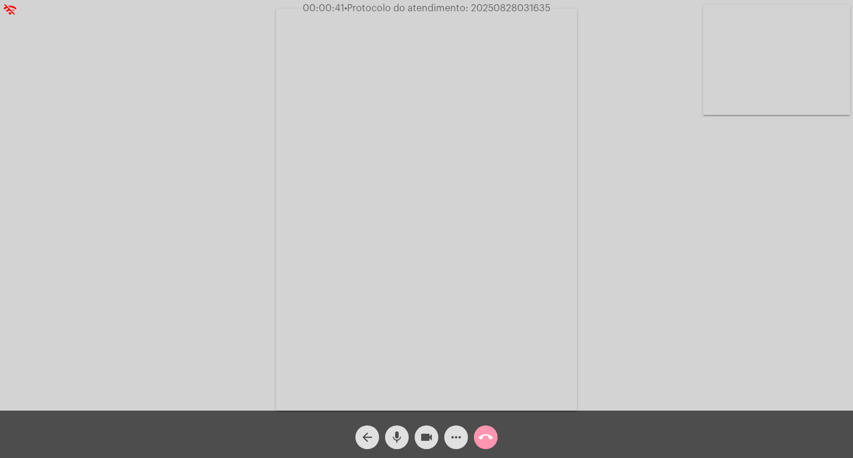
click at [482, 443] on mat-icon "call_end" at bounding box center [486, 437] width 14 height 14
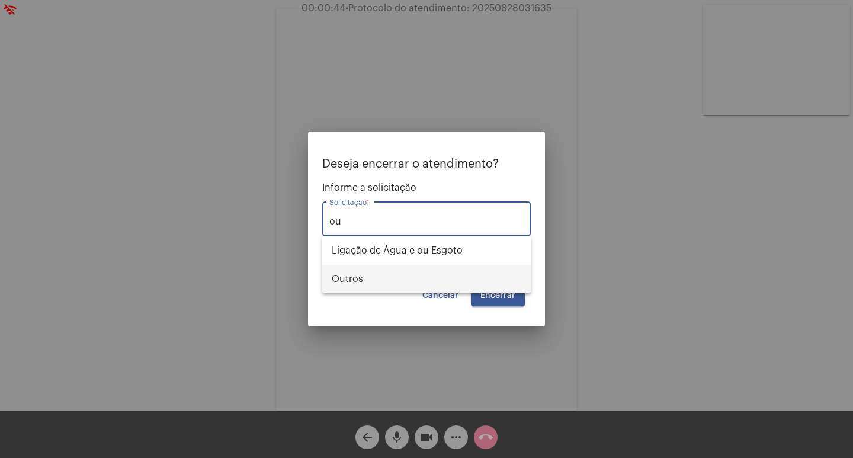
click at [374, 273] on span "Outros" at bounding box center [427, 279] width 190 height 28
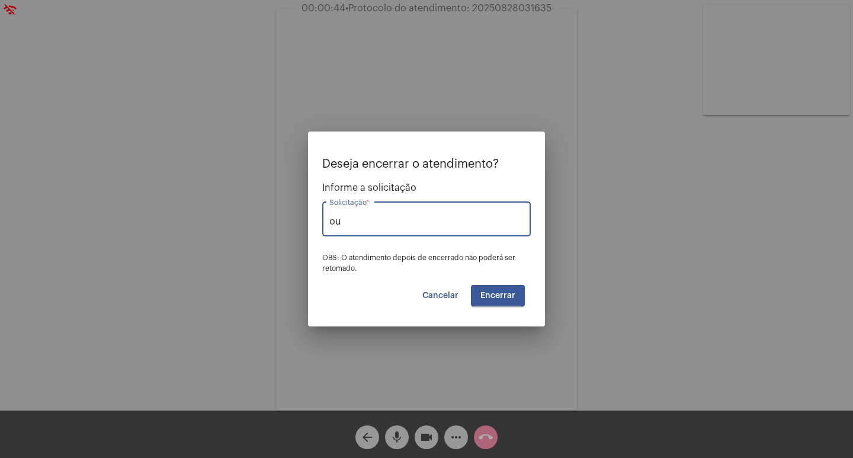
type input "Outros"
click at [516, 298] on button "Encerrar" at bounding box center [498, 295] width 54 height 21
